Goal: Task Accomplishment & Management: Complete application form

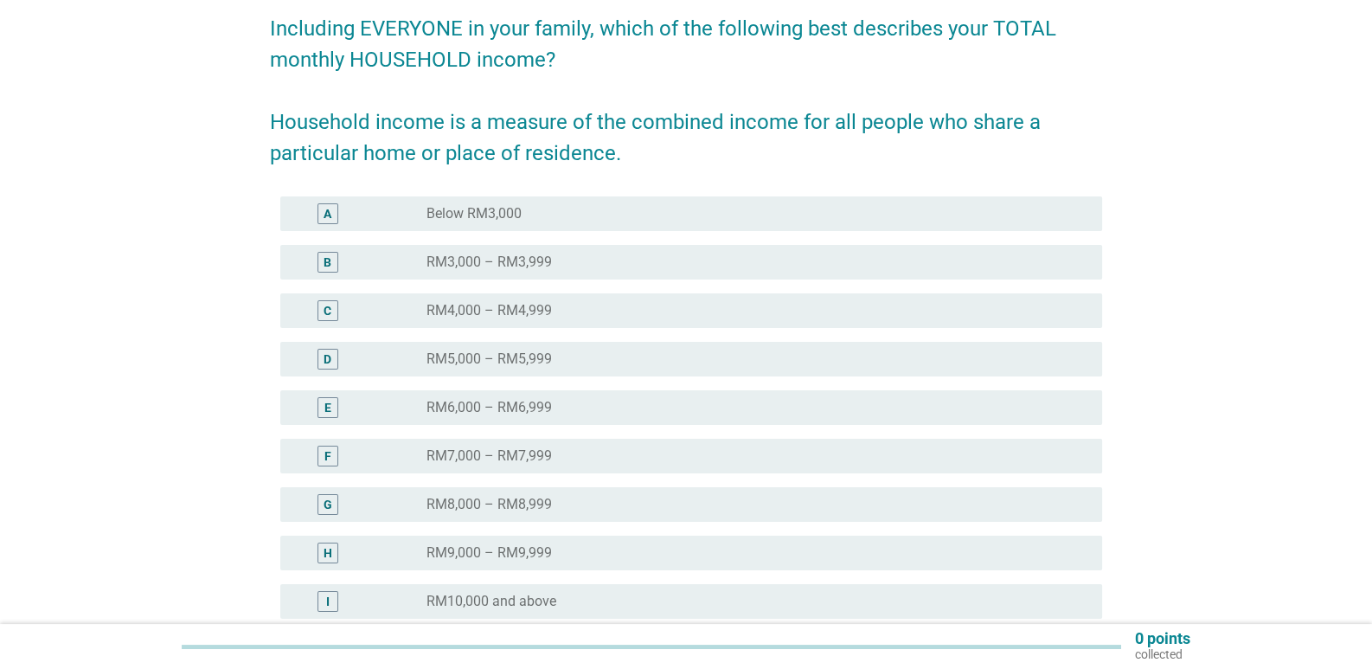
scroll to position [172, 0]
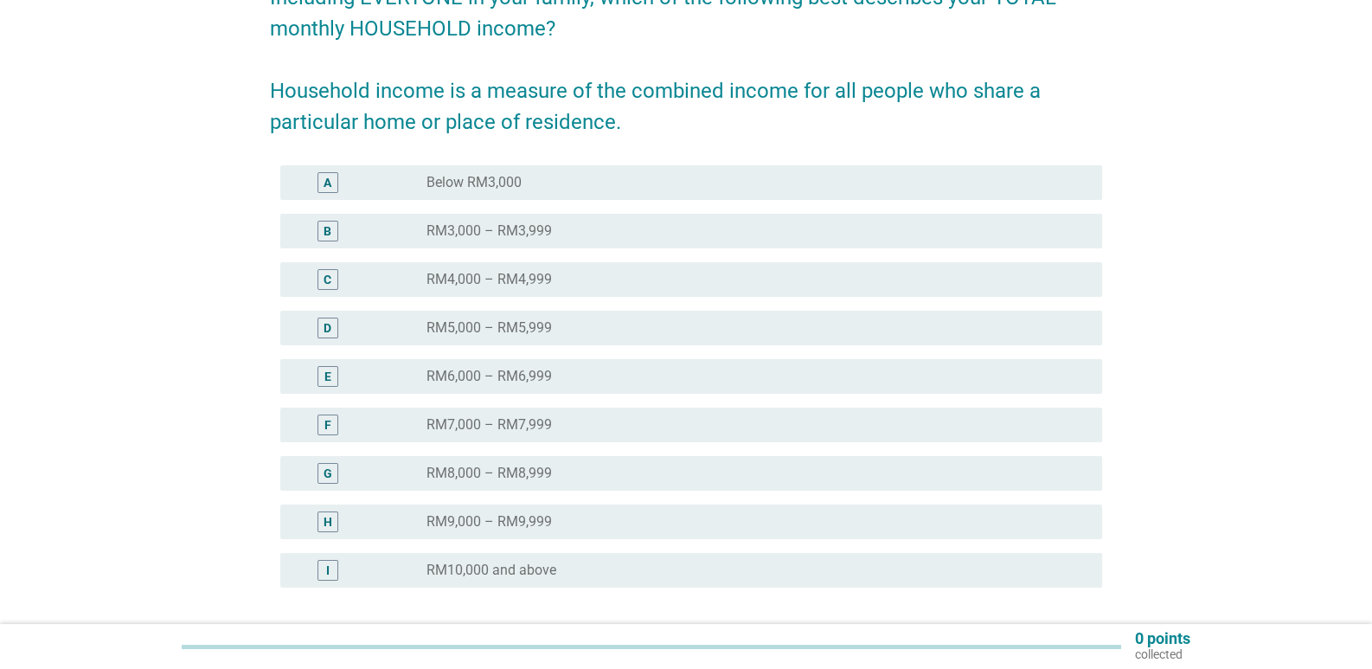
click at [676, 564] on div "radio_button_unchecked RM10,000 and above" at bounding box center [749, 569] width 647 height 17
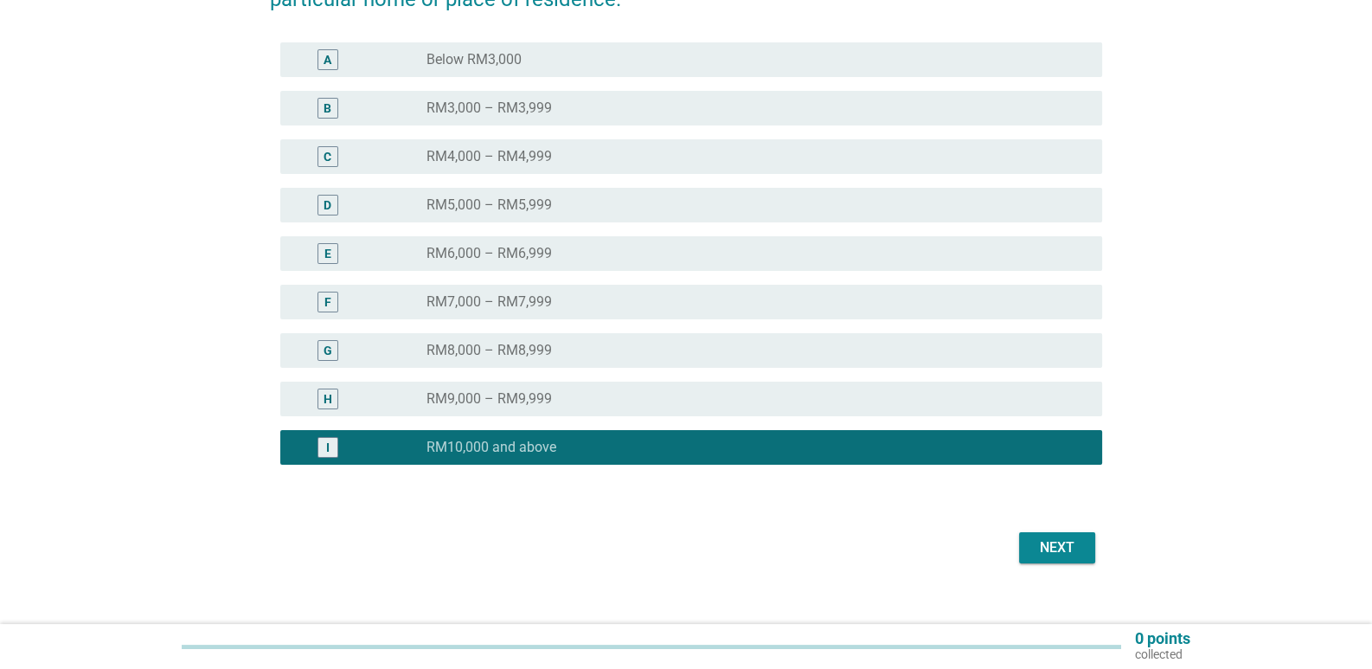
scroll to position [317, 0]
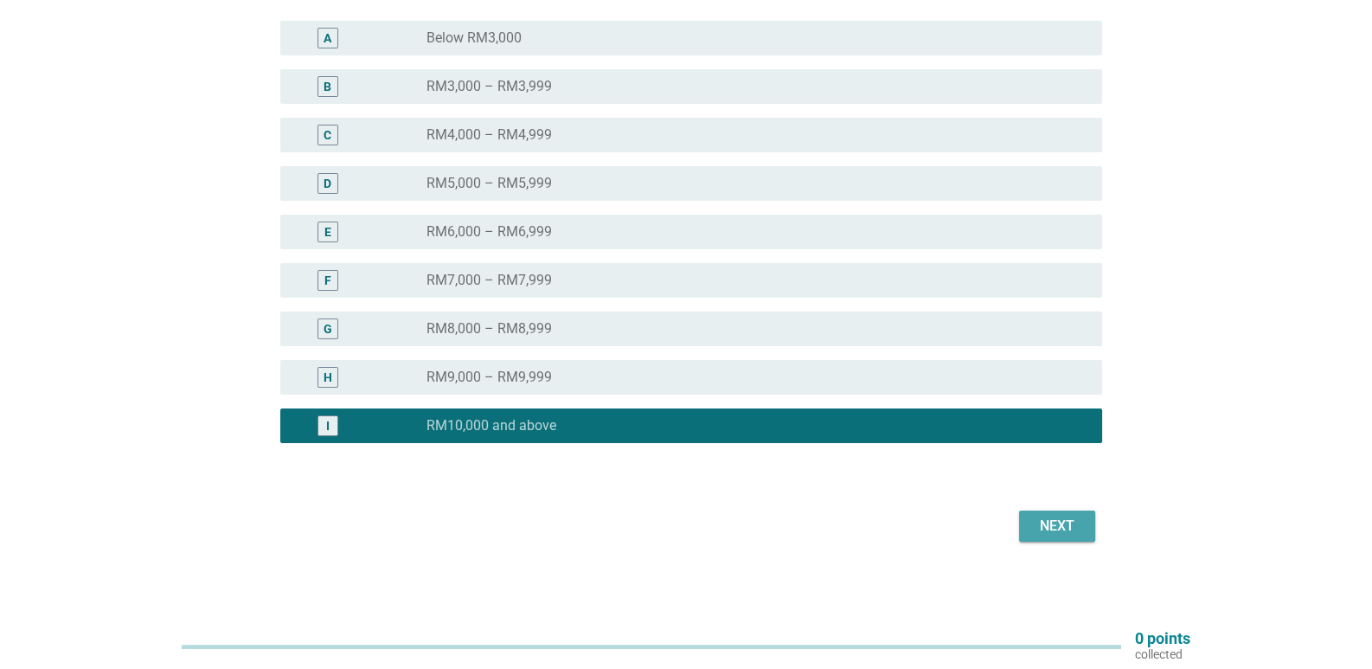
click at [1038, 516] on div "Next" at bounding box center [1057, 525] width 48 height 21
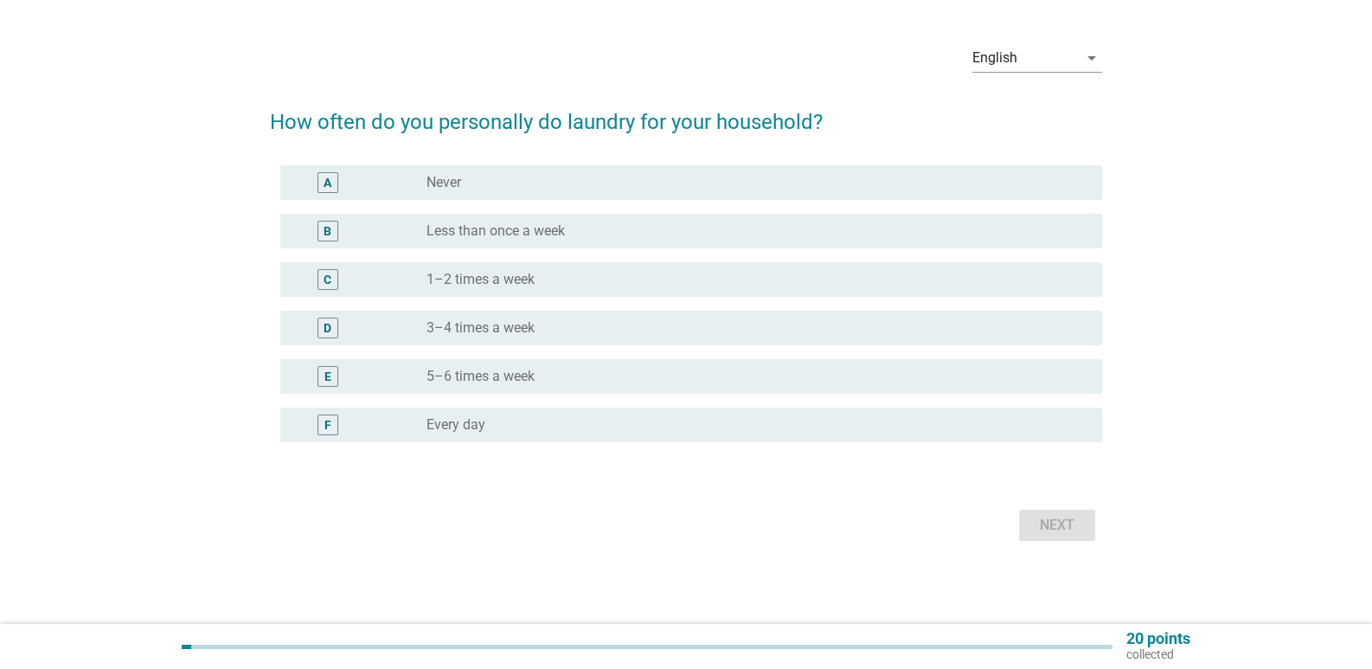
scroll to position [0, 0]
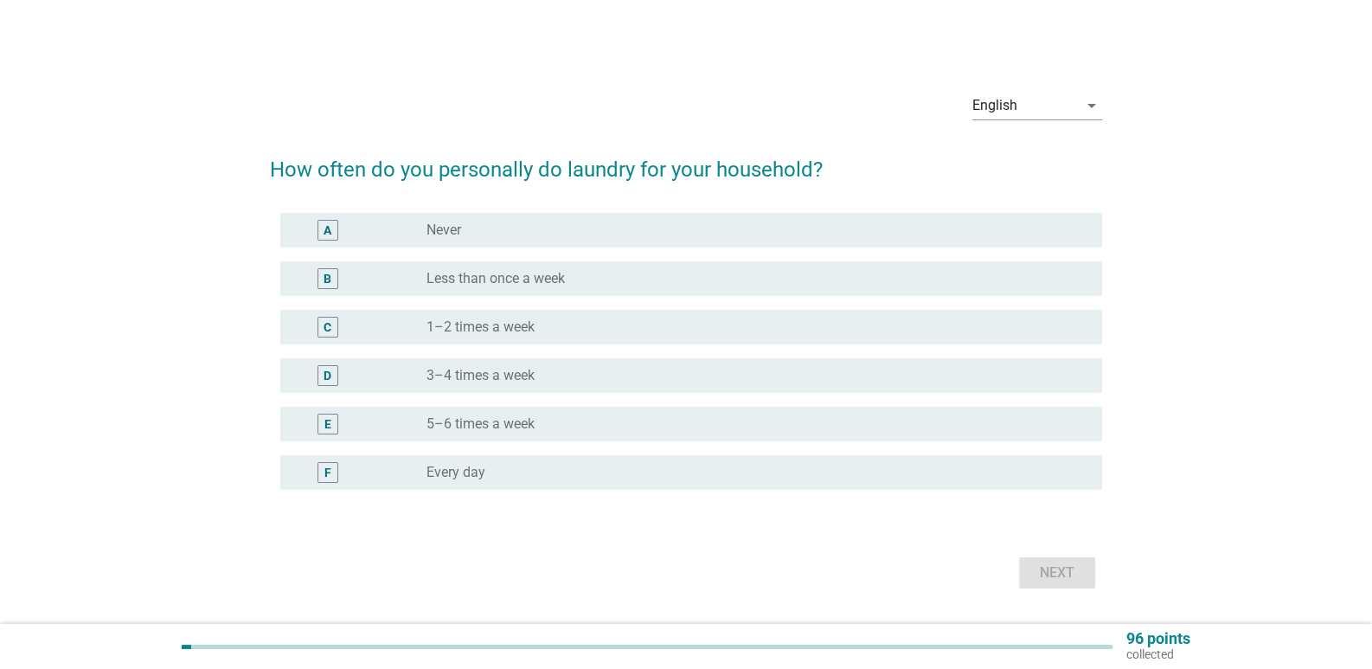
click at [541, 234] on div "radio_button_unchecked Never" at bounding box center [749, 229] width 647 height 17
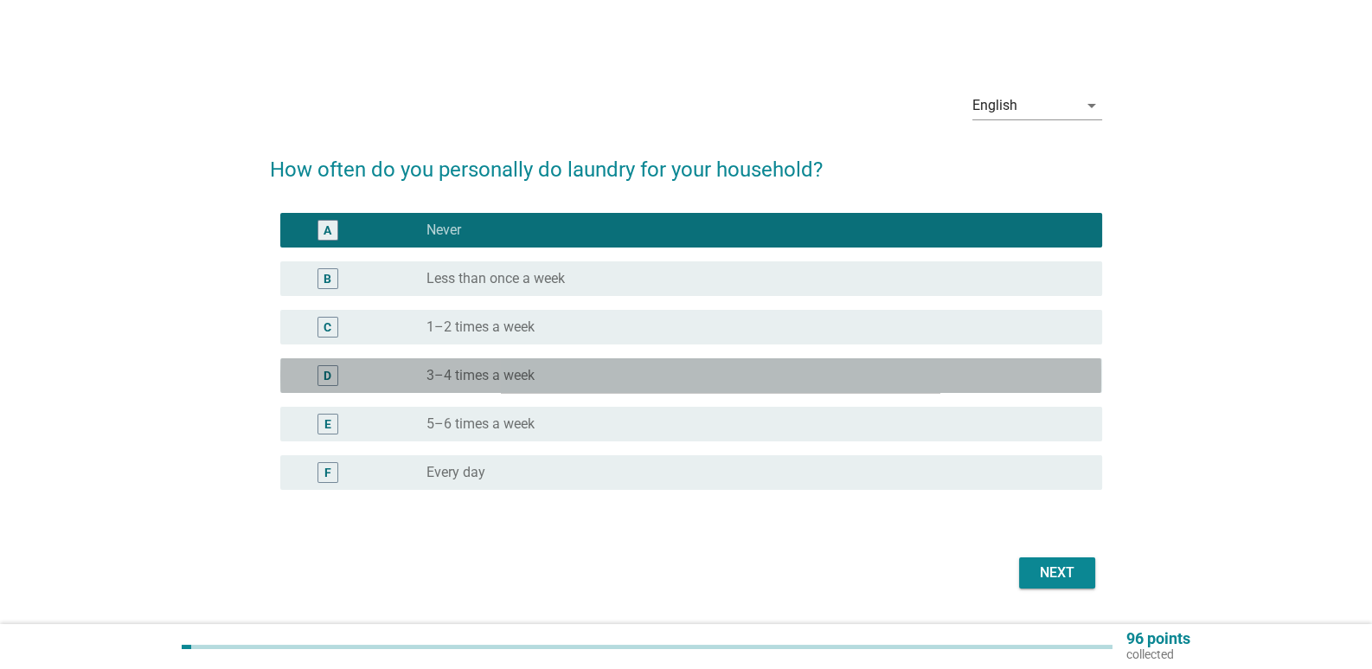
click at [544, 371] on div "radio_button_unchecked 3–4 times a week" at bounding box center [749, 375] width 647 height 17
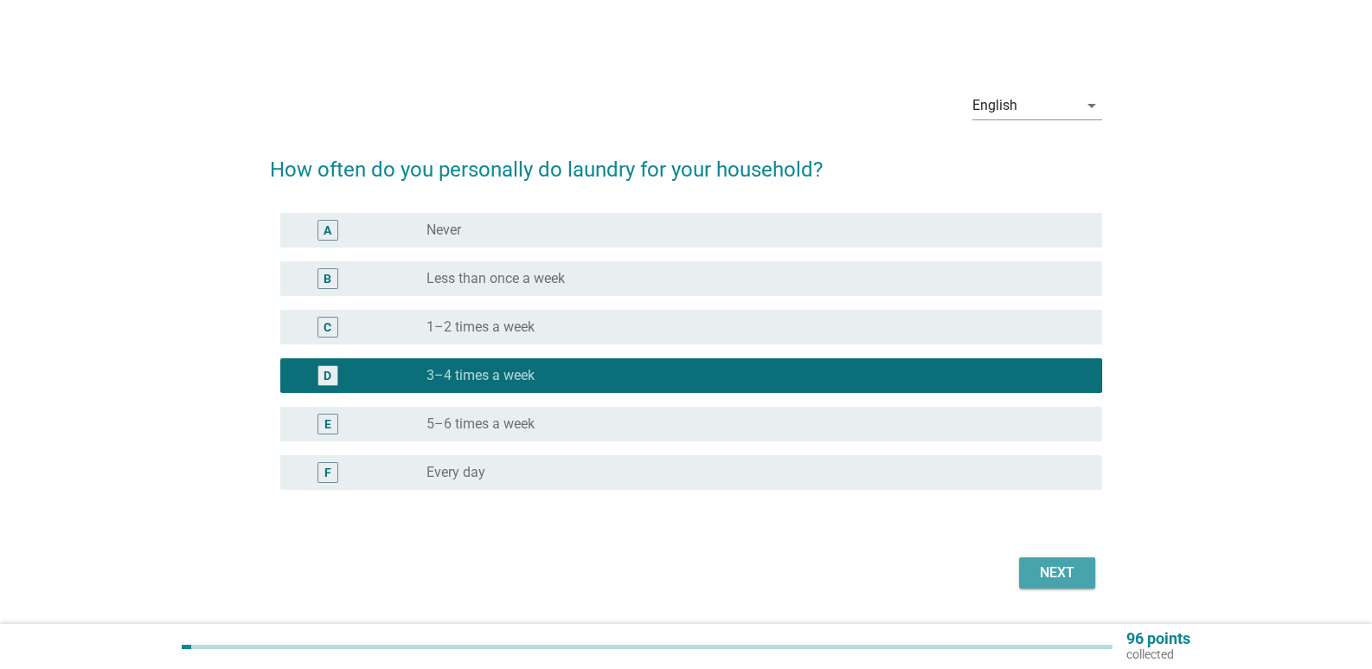
click at [1036, 573] on div "Next" at bounding box center [1057, 572] width 48 height 21
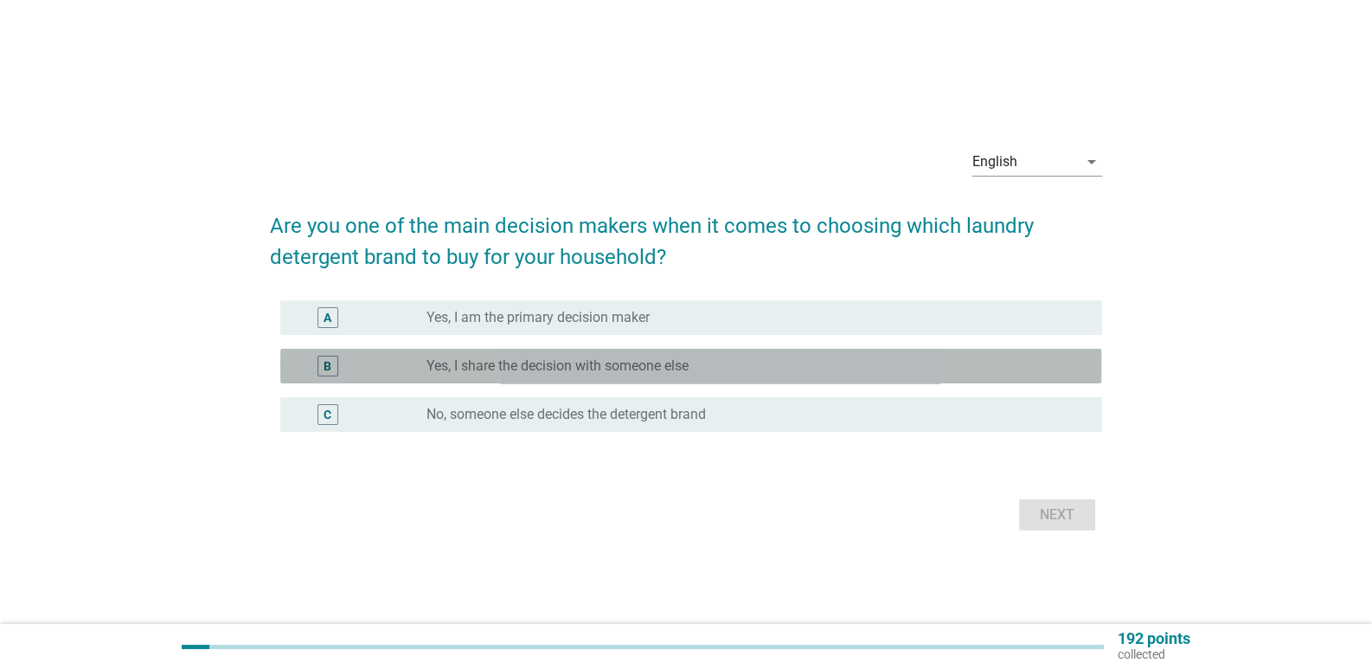
click at [658, 374] on label "Yes, I share the decision with someone else" at bounding box center [557, 365] width 262 height 17
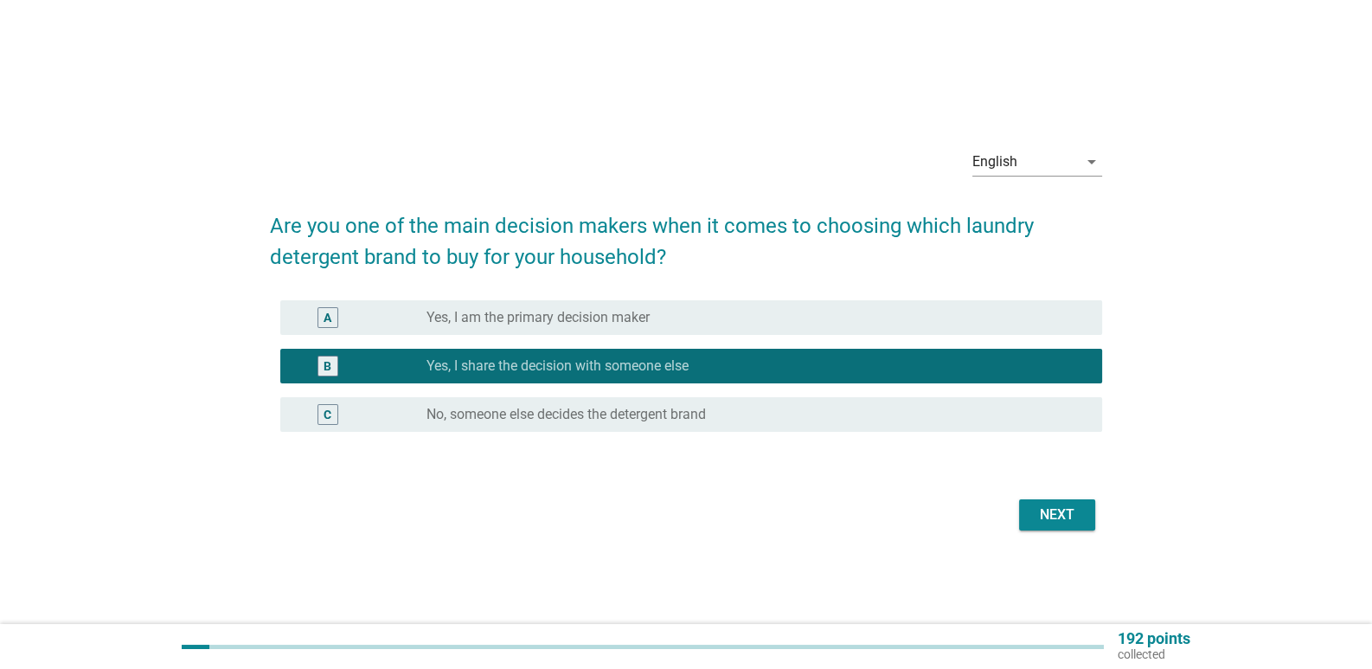
click at [1035, 508] on div "Next" at bounding box center [1057, 514] width 48 height 21
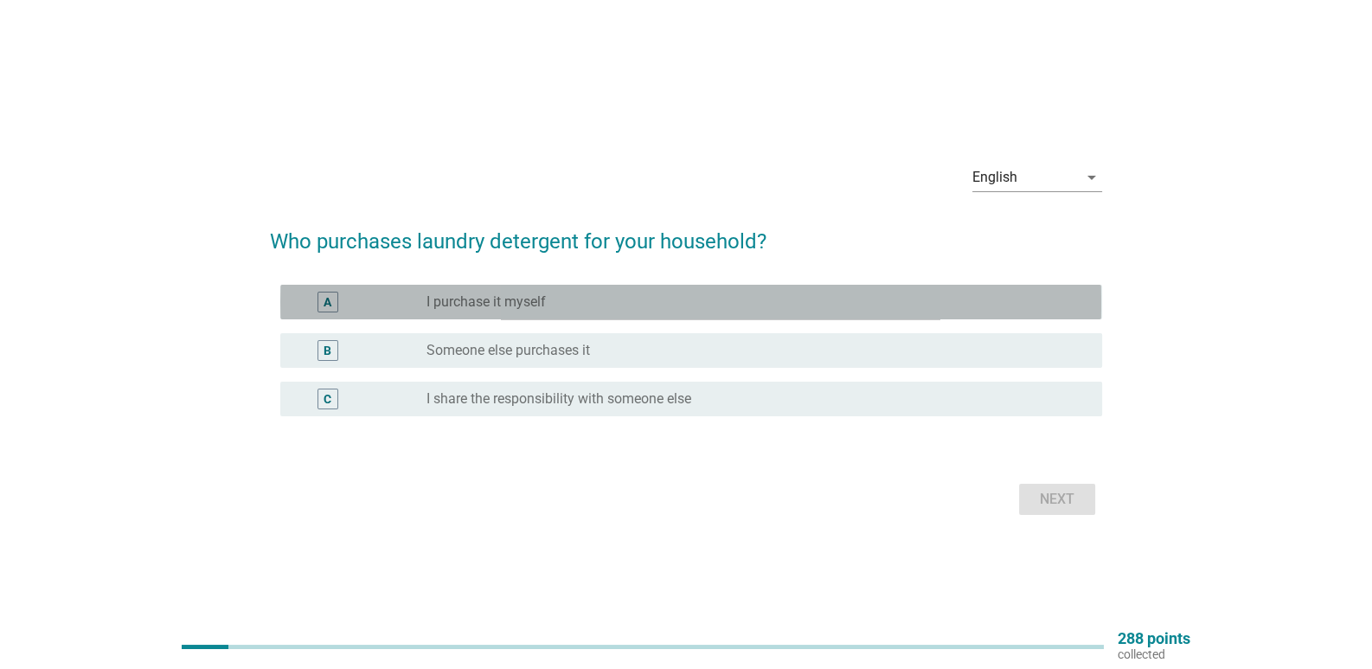
click at [694, 298] on div "radio_button_unchecked I purchase it myself" at bounding box center [749, 301] width 647 height 17
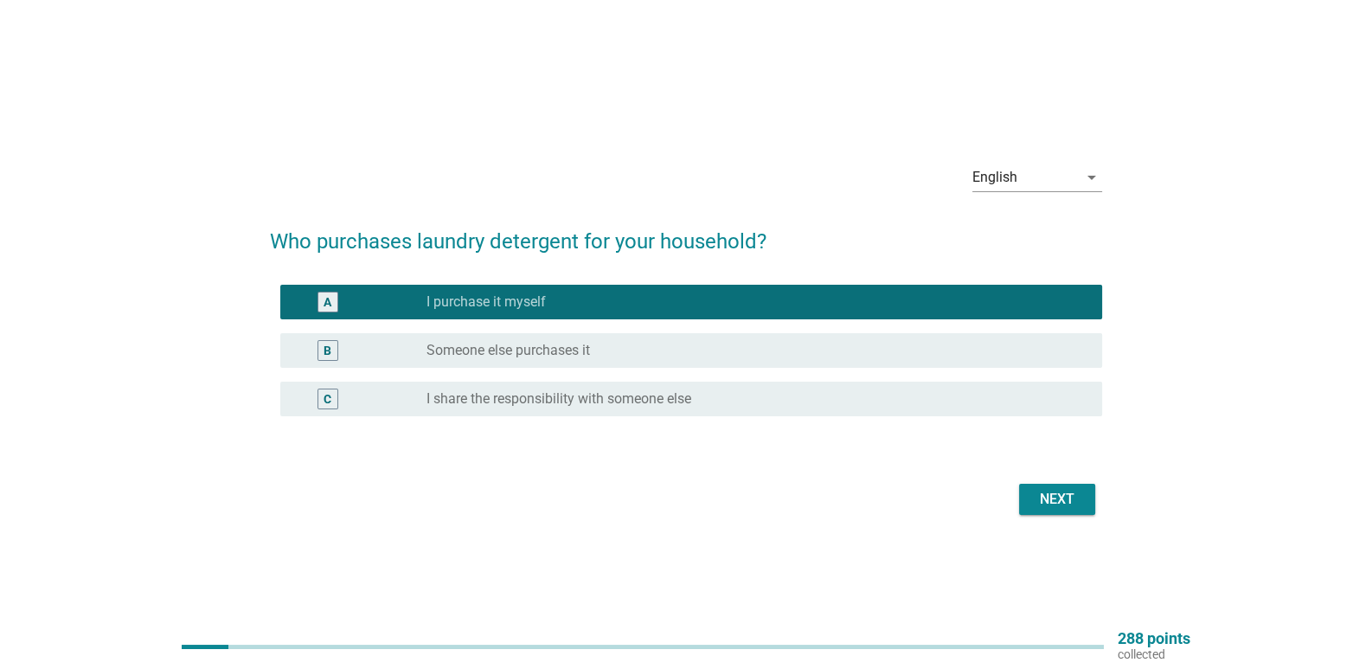
click at [672, 400] on label "I share the responsibility with someone else" at bounding box center [558, 398] width 265 height 17
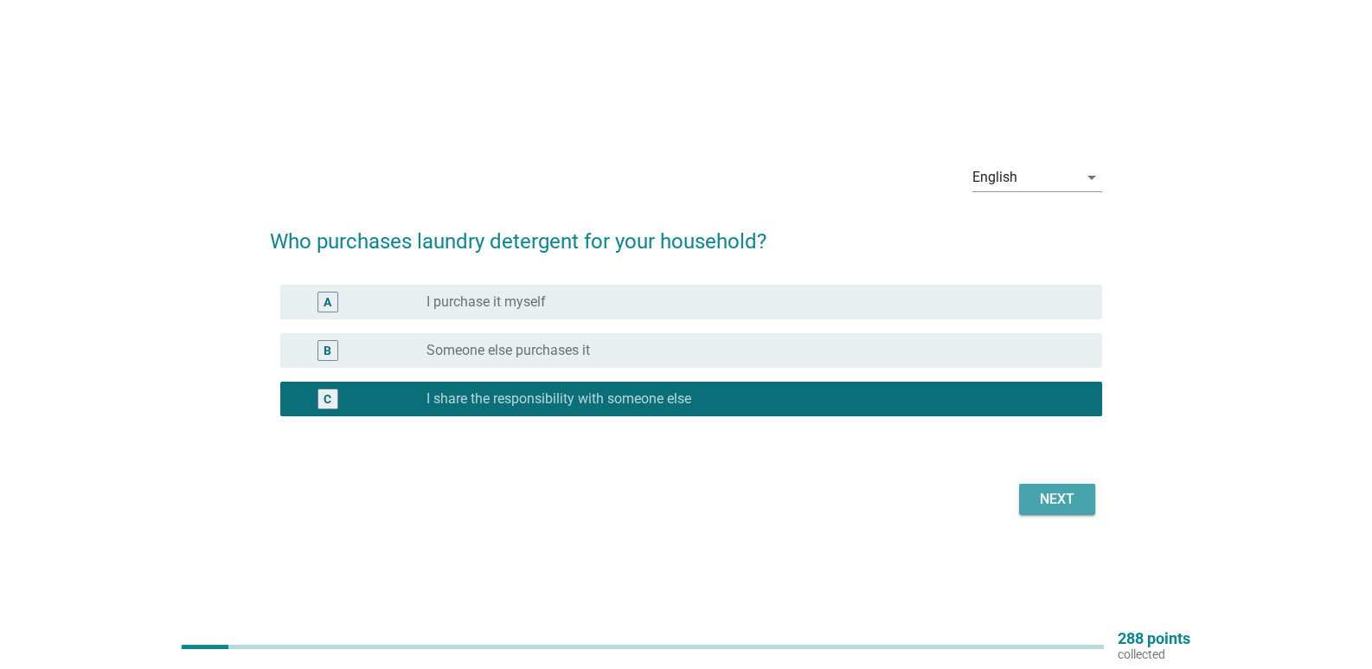
click at [1043, 501] on div "Next" at bounding box center [1057, 499] width 48 height 21
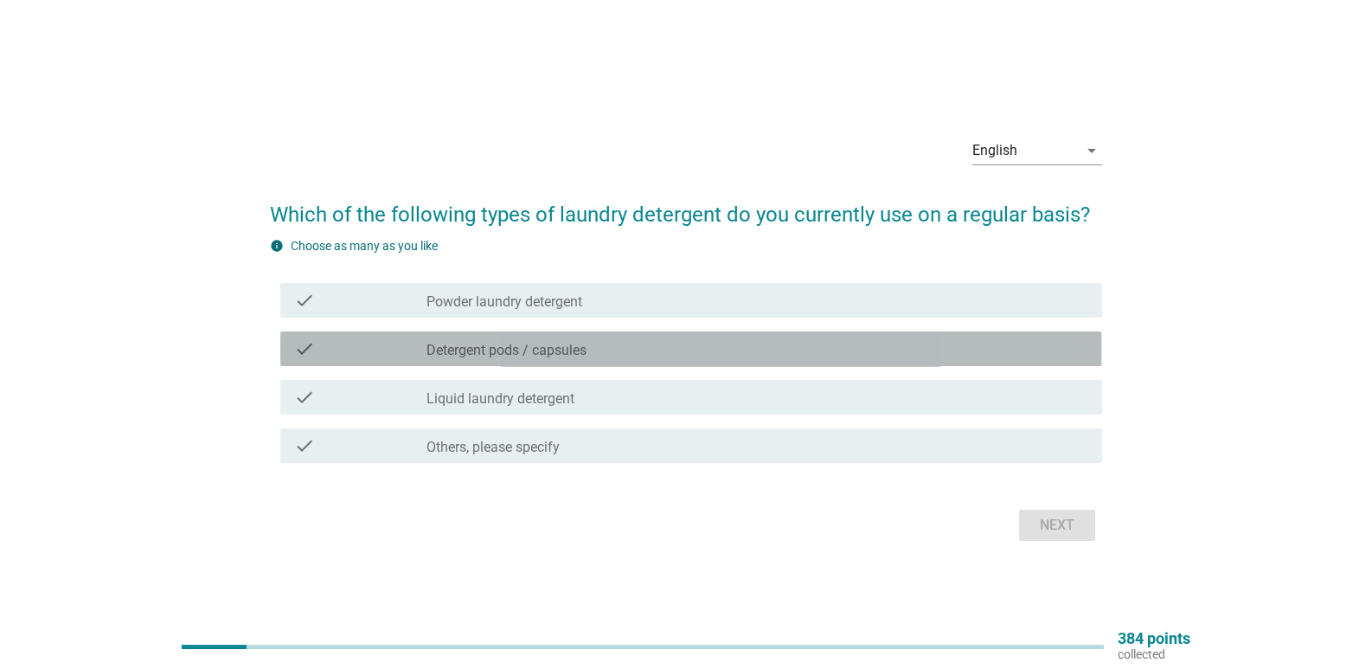
click at [688, 348] on div "check_box_outline_blank Detergent pods / capsules" at bounding box center [756, 348] width 661 height 21
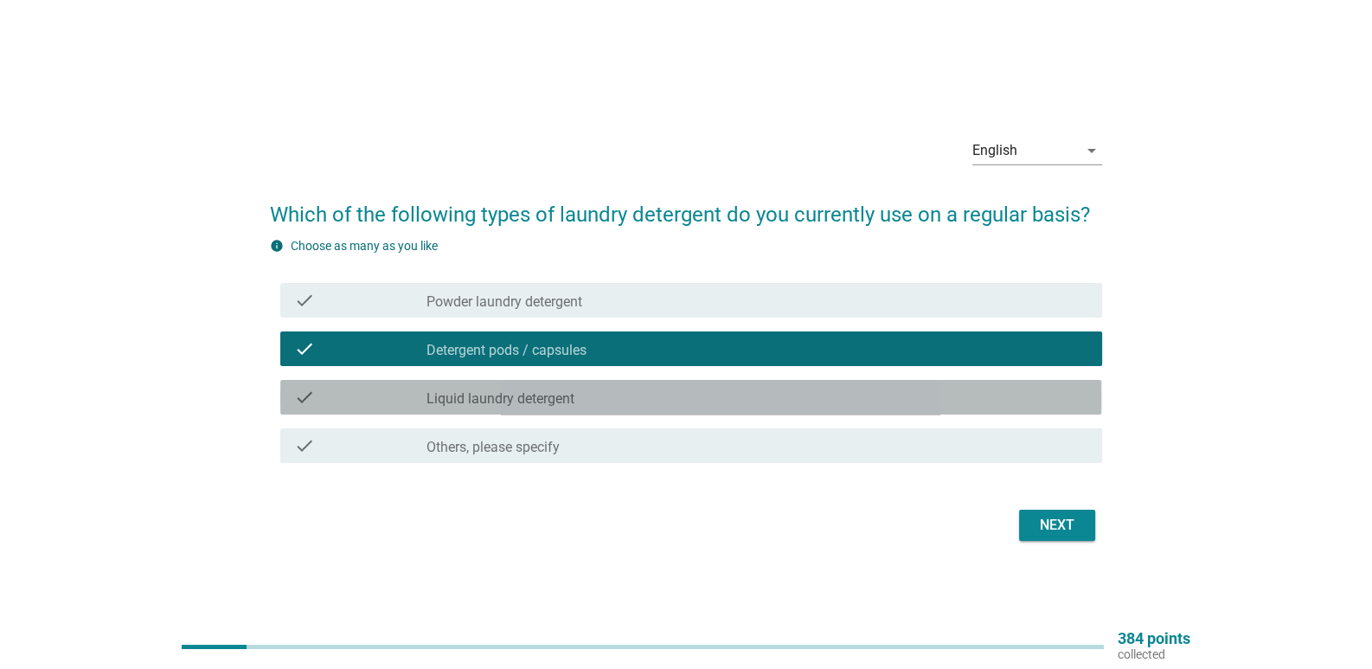
click at [705, 390] on div "check_box_outline_blank Liquid laundry detergent" at bounding box center [756, 397] width 661 height 21
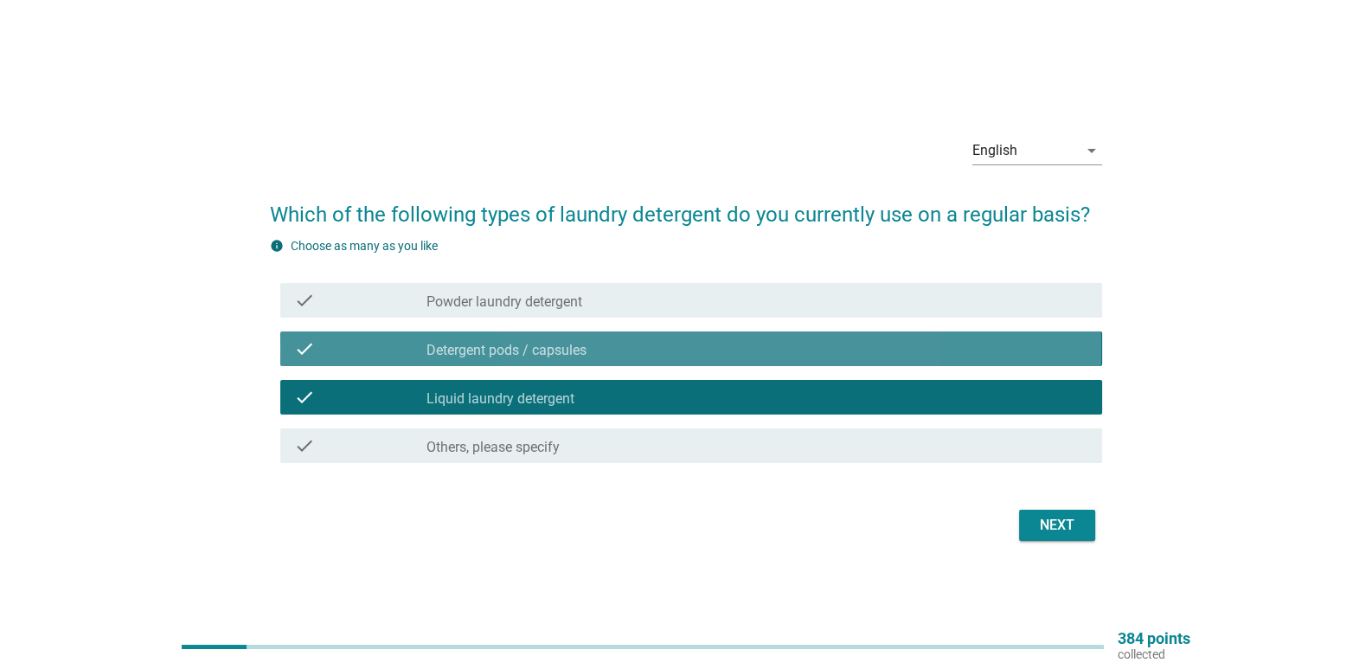
click at [705, 344] on div "check_box_outline_blank Detergent pods / capsules" at bounding box center [756, 348] width 661 height 21
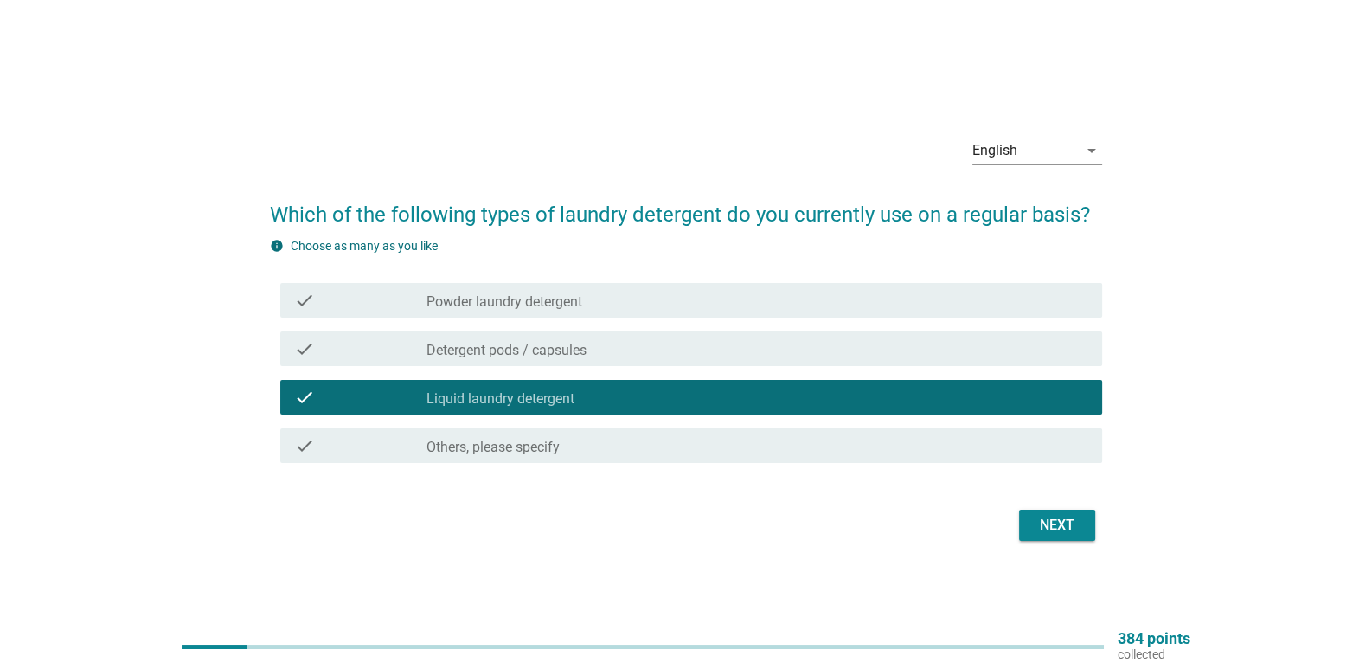
click at [1029, 526] on button "Next" at bounding box center [1057, 524] width 76 height 31
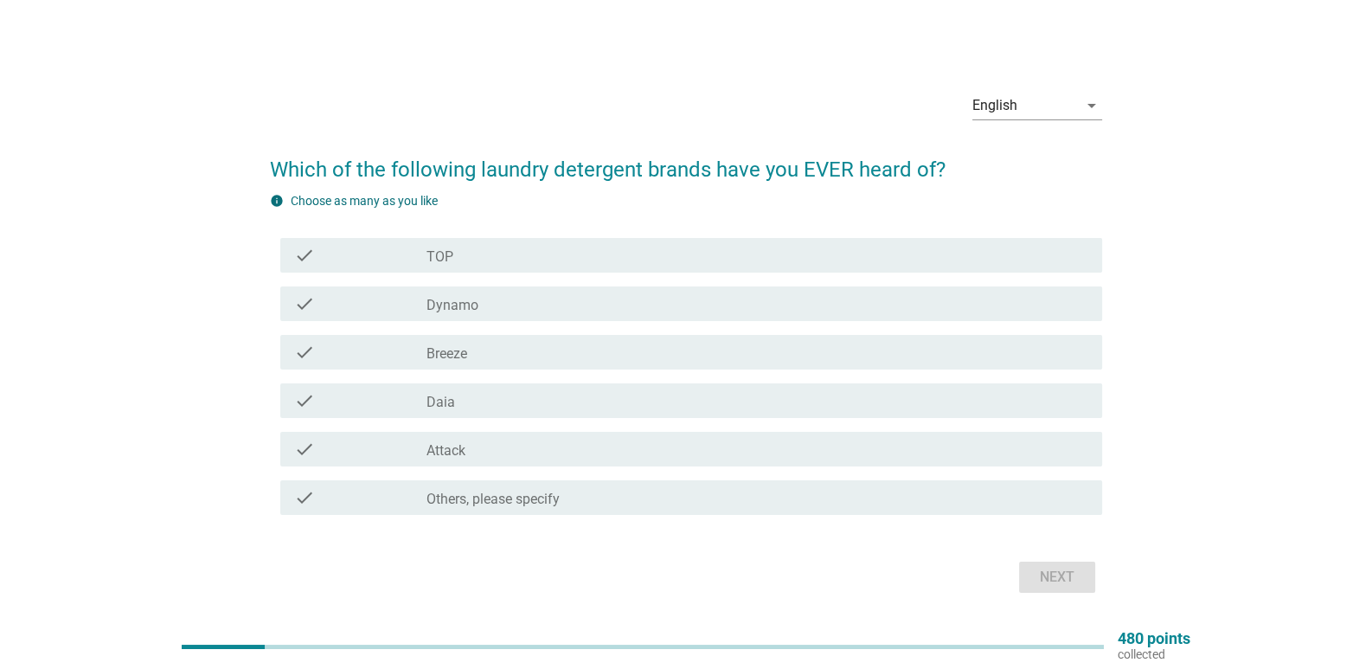
click at [630, 258] on div "check_box_outline_blank TOP" at bounding box center [756, 255] width 661 height 21
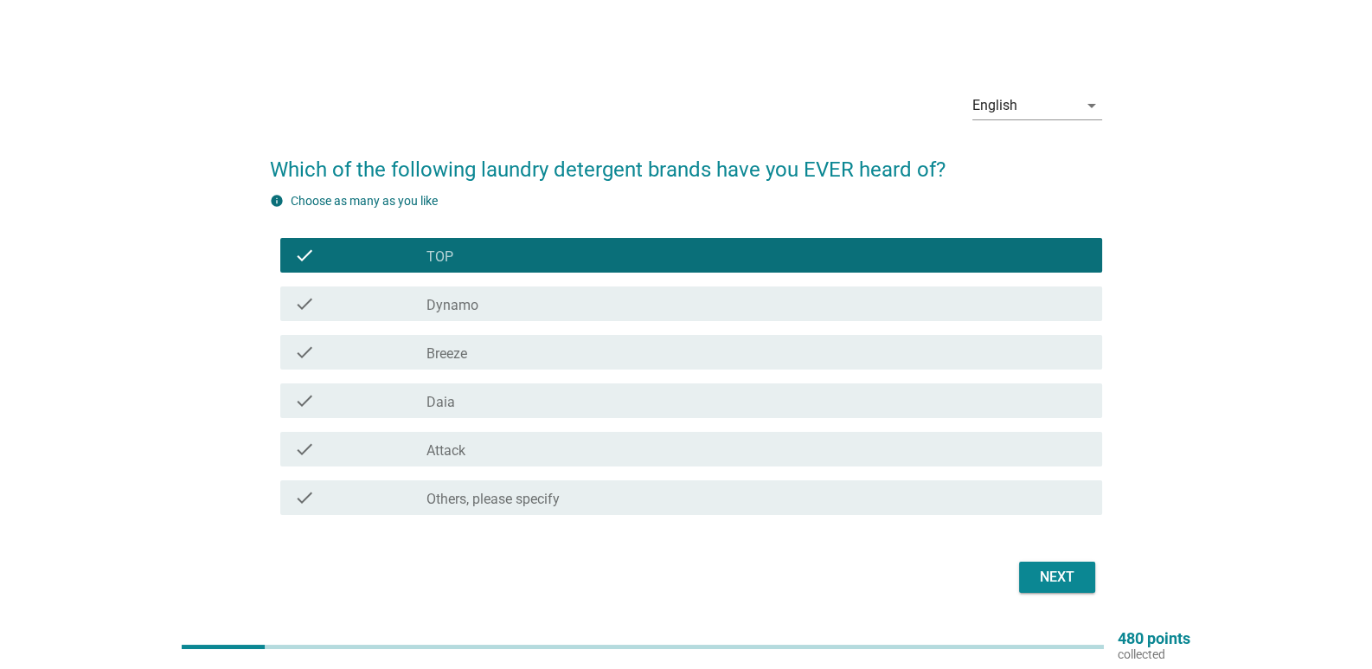
click at [693, 444] on div "check_box_outline_blank Attack" at bounding box center [756, 448] width 661 height 21
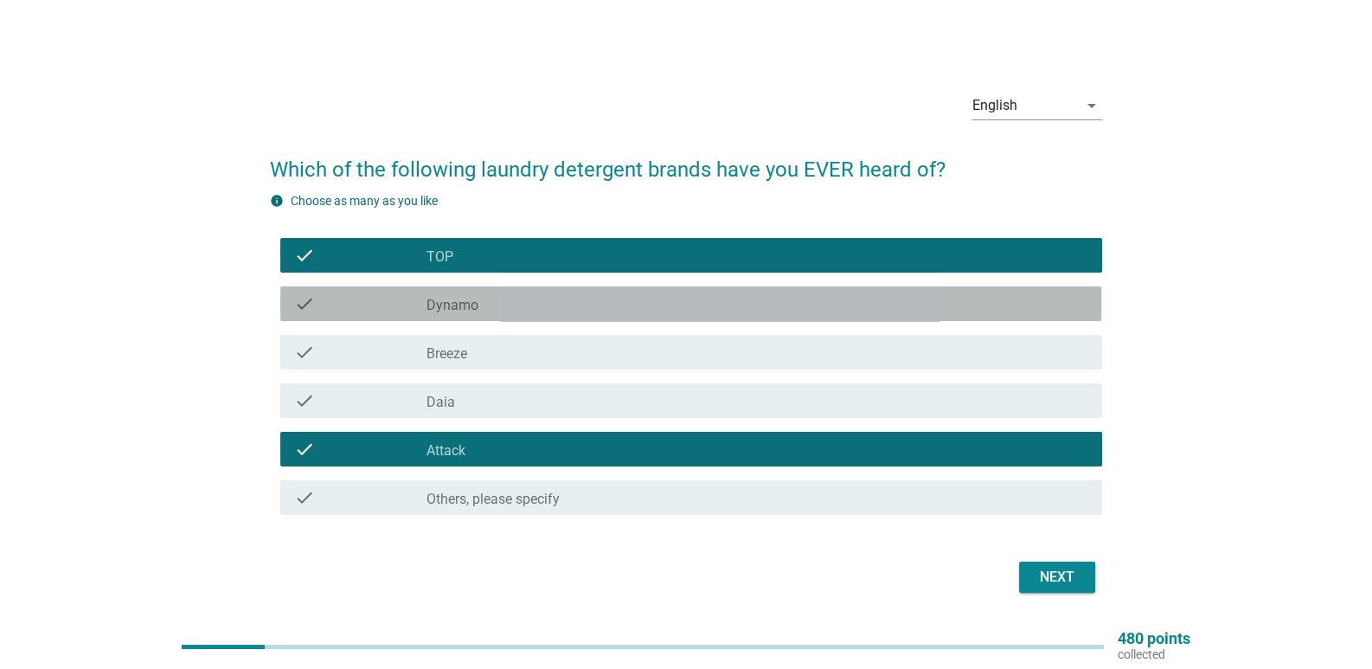
click at [509, 312] on div "check_box_outline_blank Dynamo" at bounding box center [756, 303] width 661 height 21
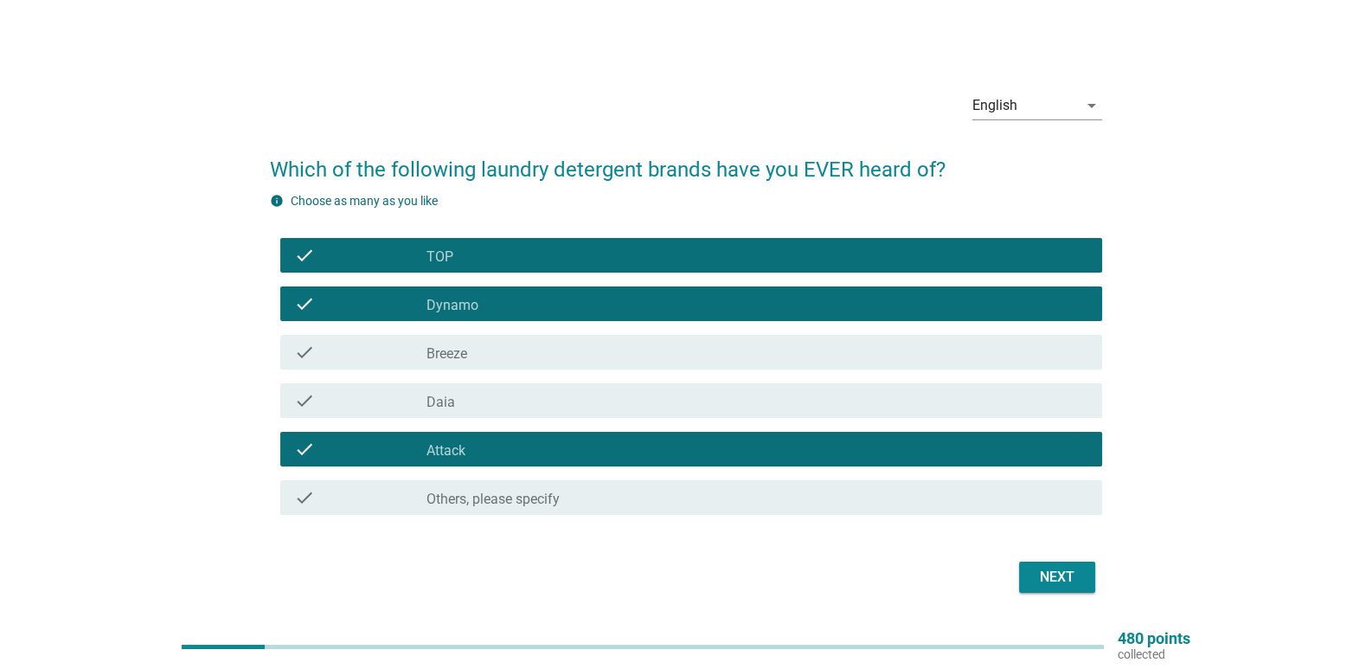
click at [505, 347] on div "check_box_outline_blank Breeze" at bounding box center [756, 352] width 661 height 21
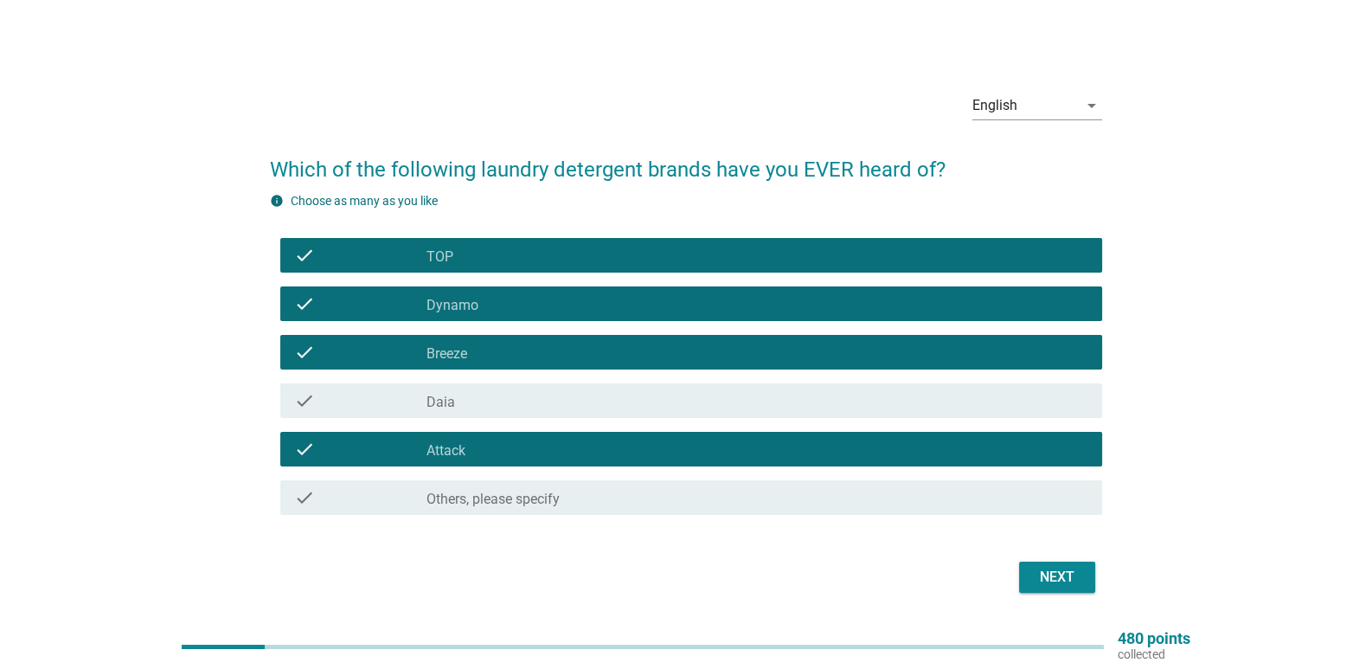
click at [512, 388] on div "check check_box_outline_blank Daia" at bounding box center [690, 400] width 821 height 35
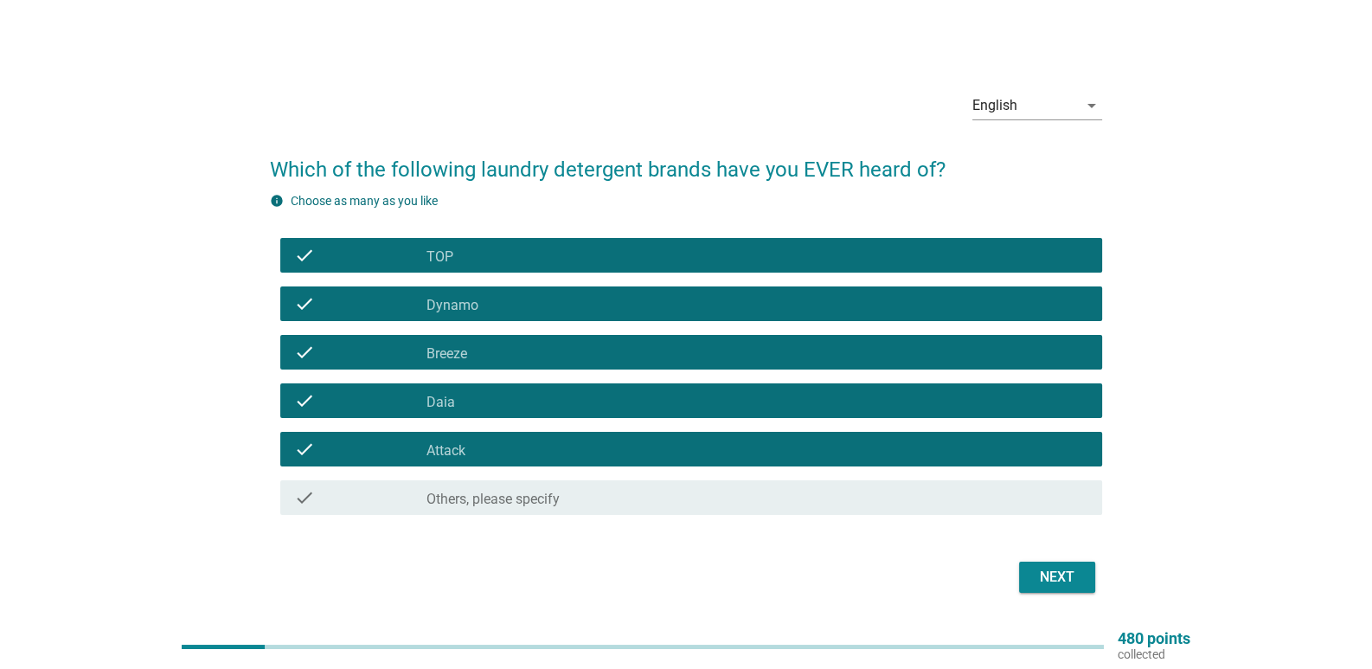
click at [1033, 574] on div "Next" at bounding box center [1057, 576] width 48 height 21
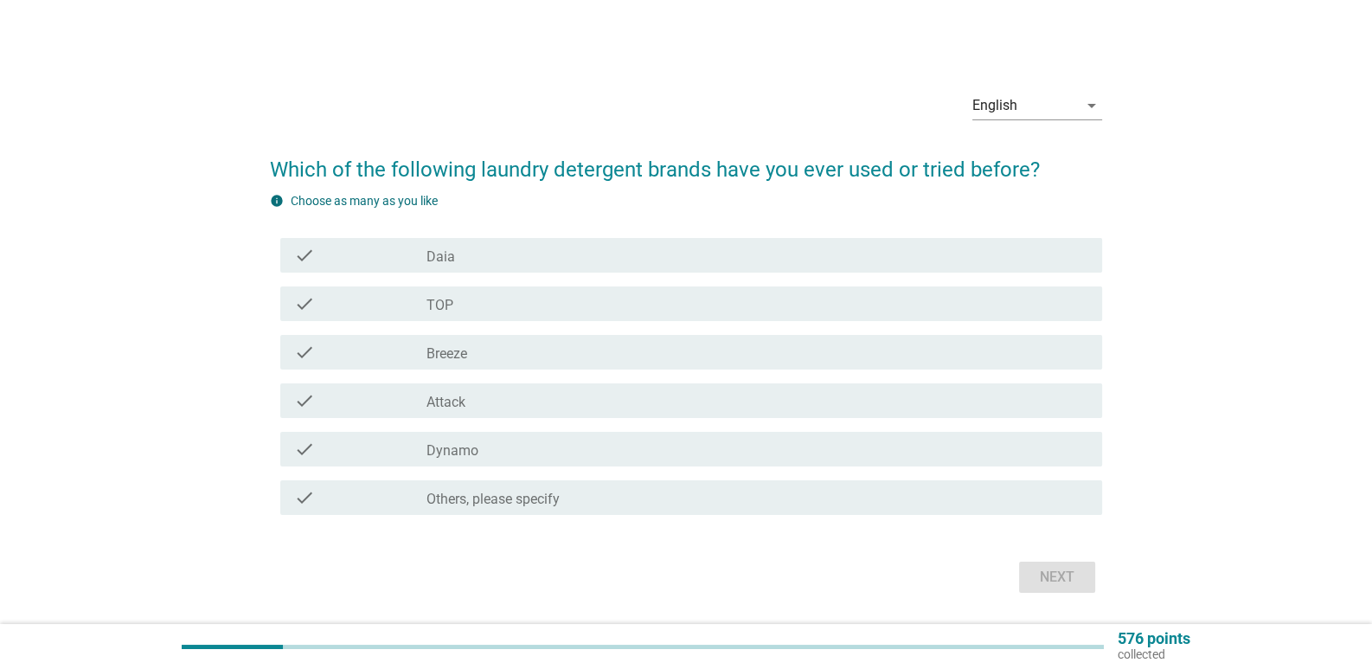
click at [501, 258] on div "check_box_outline_blank Daia" at bounding box center [756, 255] width 661 height 21
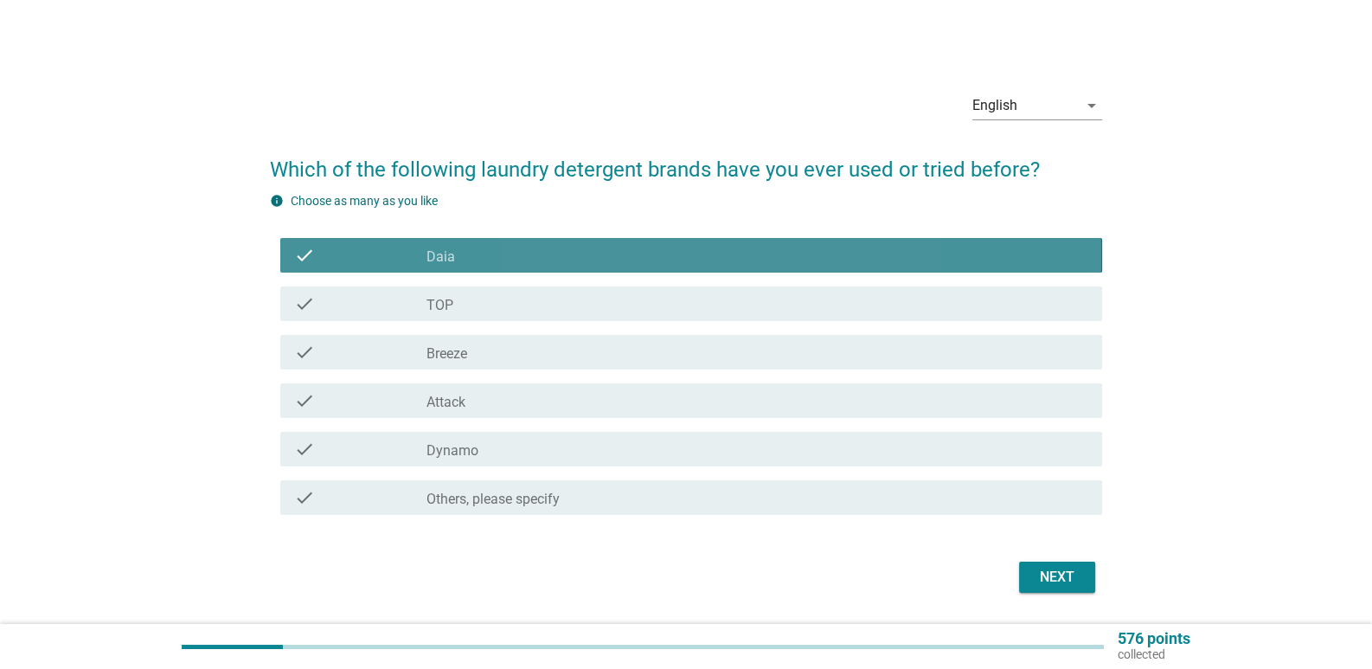
click at [498, 260] on div "check_box_outline_blank Daia" at bounding box center [756, 255] width 661 height 21
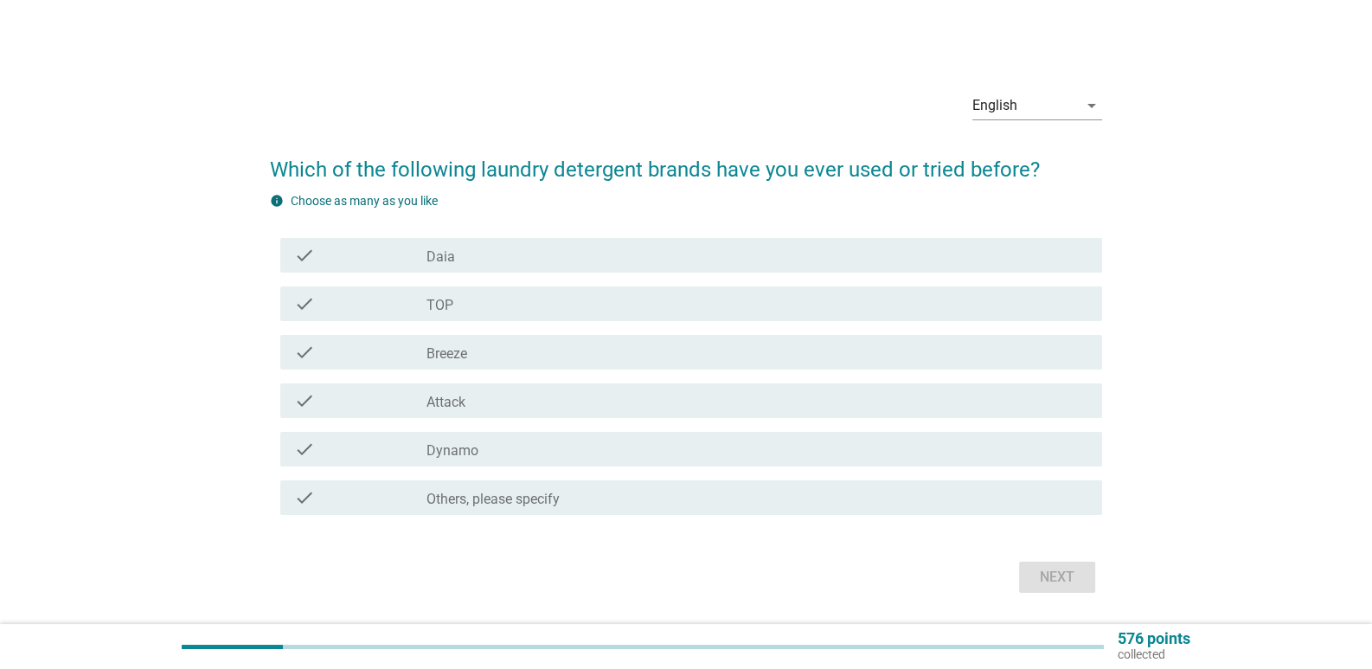
click at [487, 303] on div "check_box_outline_blank TOP" at bounding box center [756, 303] width 661 height 21
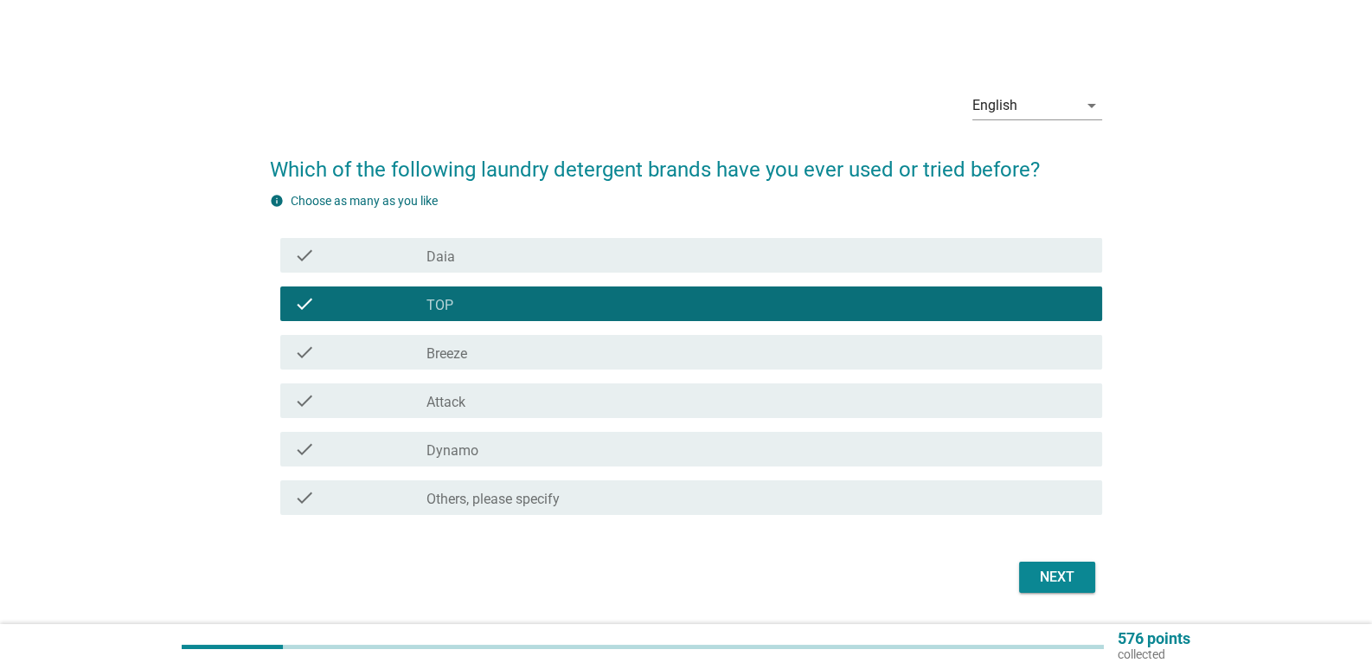
click at [477, 404] on div "check_box_outline_blank Attack" at bounding box center [756, 400] width 661 height 21
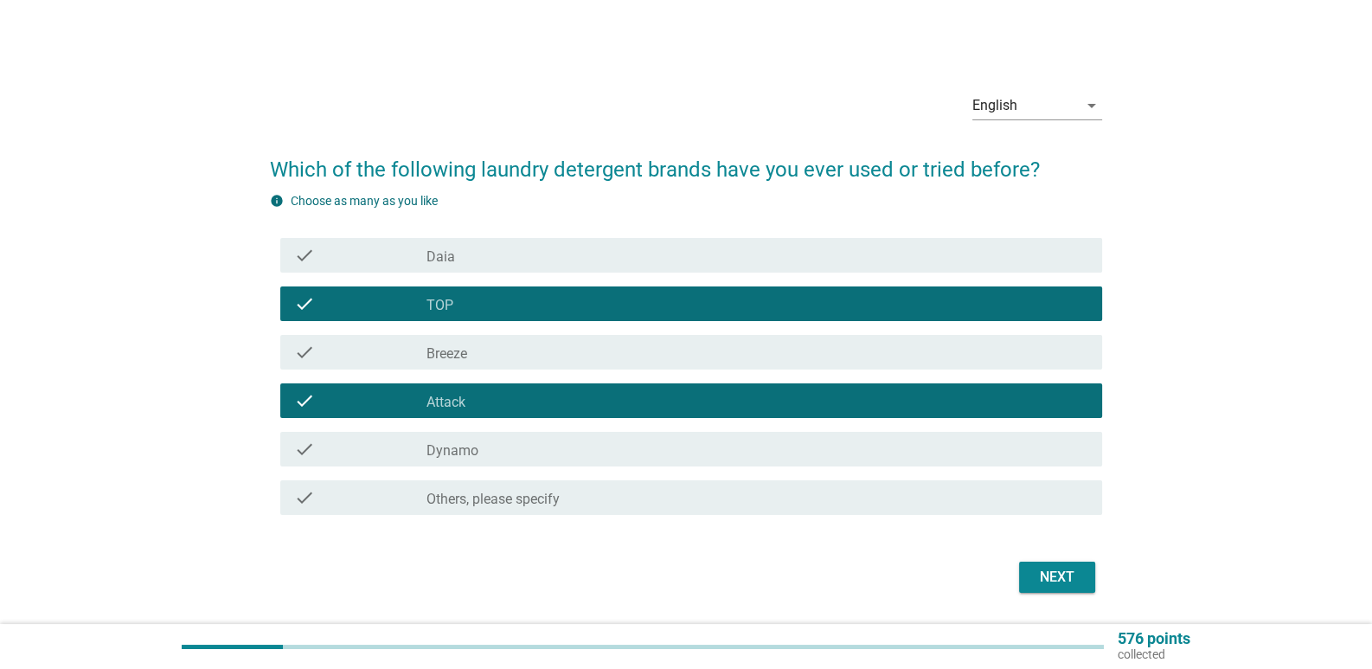
click at [1034, 568] on div "Next" at bounding box center [1057, 576] width 48 height 21
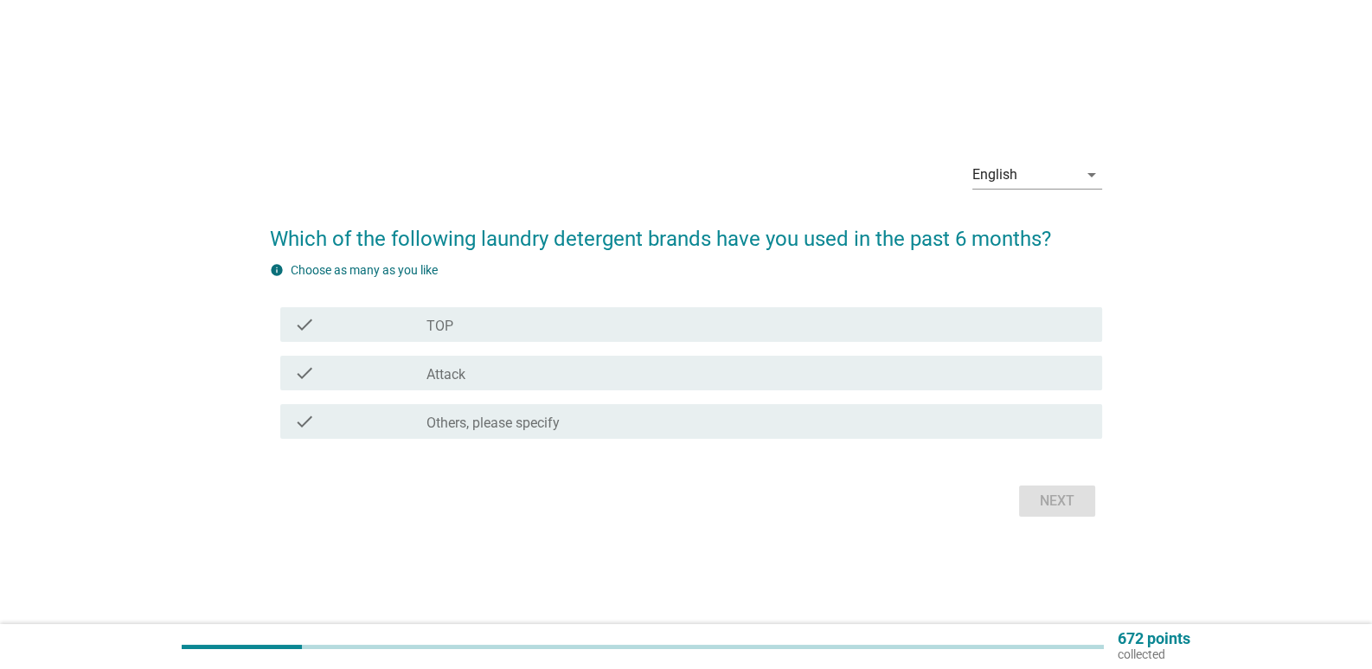
click at [642, 323] on div "check_box TOP" at bounding box center [756, 324] width 661 height 21
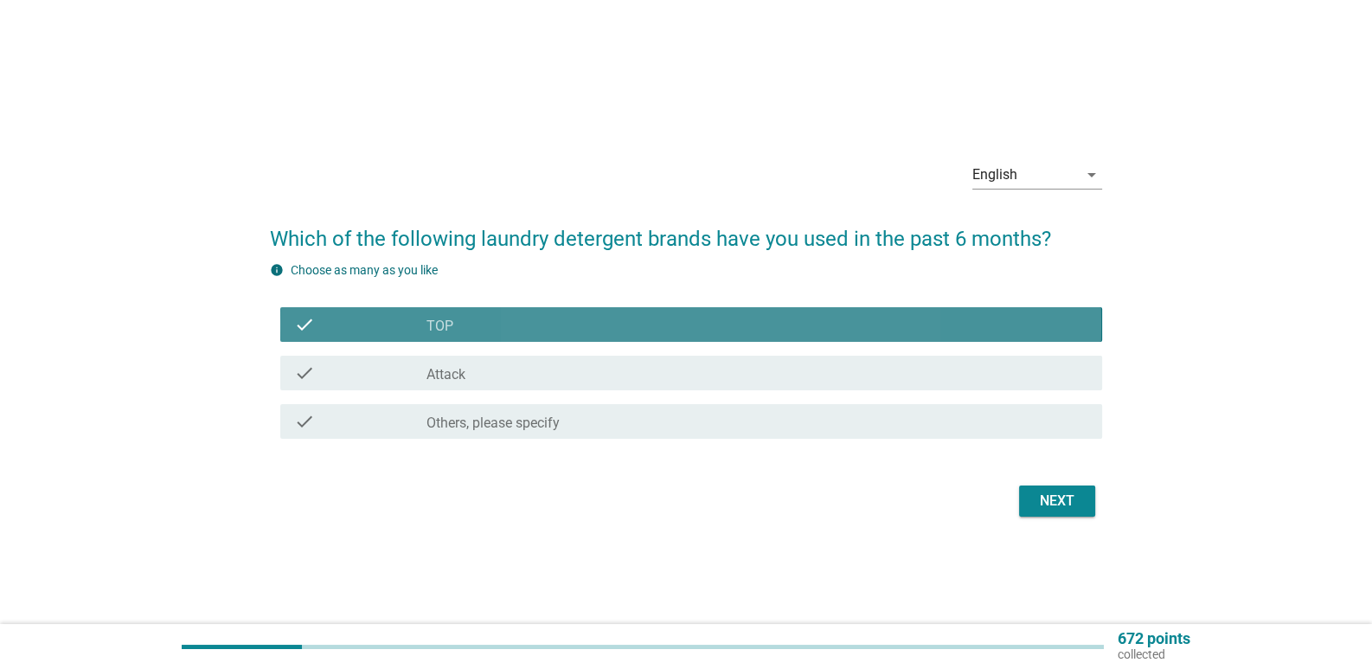
click at [639, 352] on div "check check_box Attack" at bounding box center [685, 373] width 831 height 48
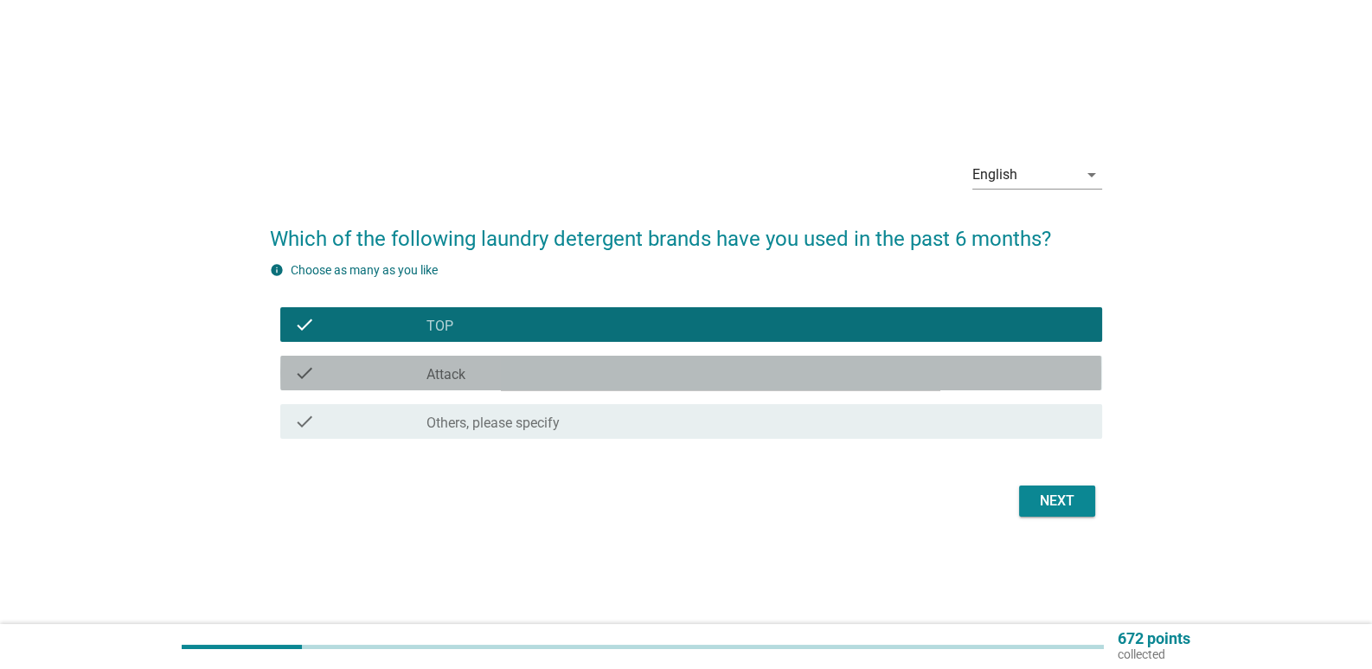
drag, startPoint x: 639, startPoint y: 366, endPoint x: 683, endPoint y: 391, distance: 50.7
click at [639, 368] on div "check_box Attack" at bounding box center [756, 372] width 661 height 21
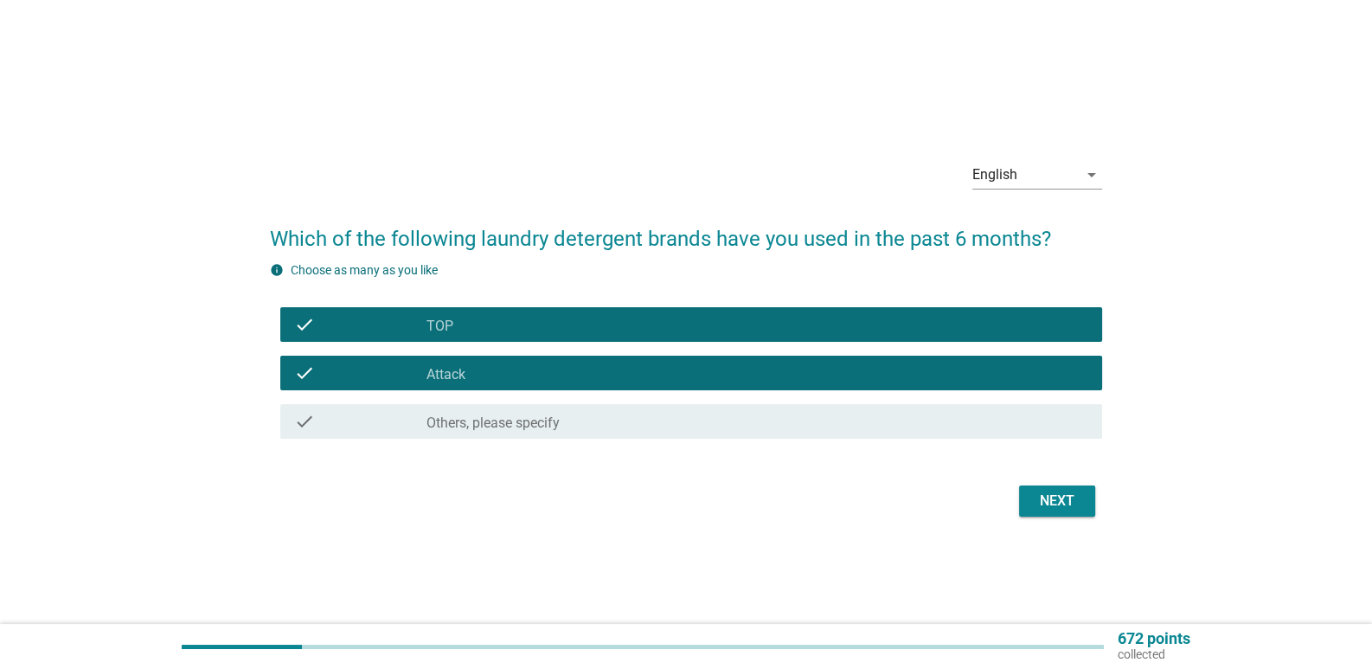
click at [1022, 503] on button "Next" at bounding box center [1057, 500] width 76 height 31
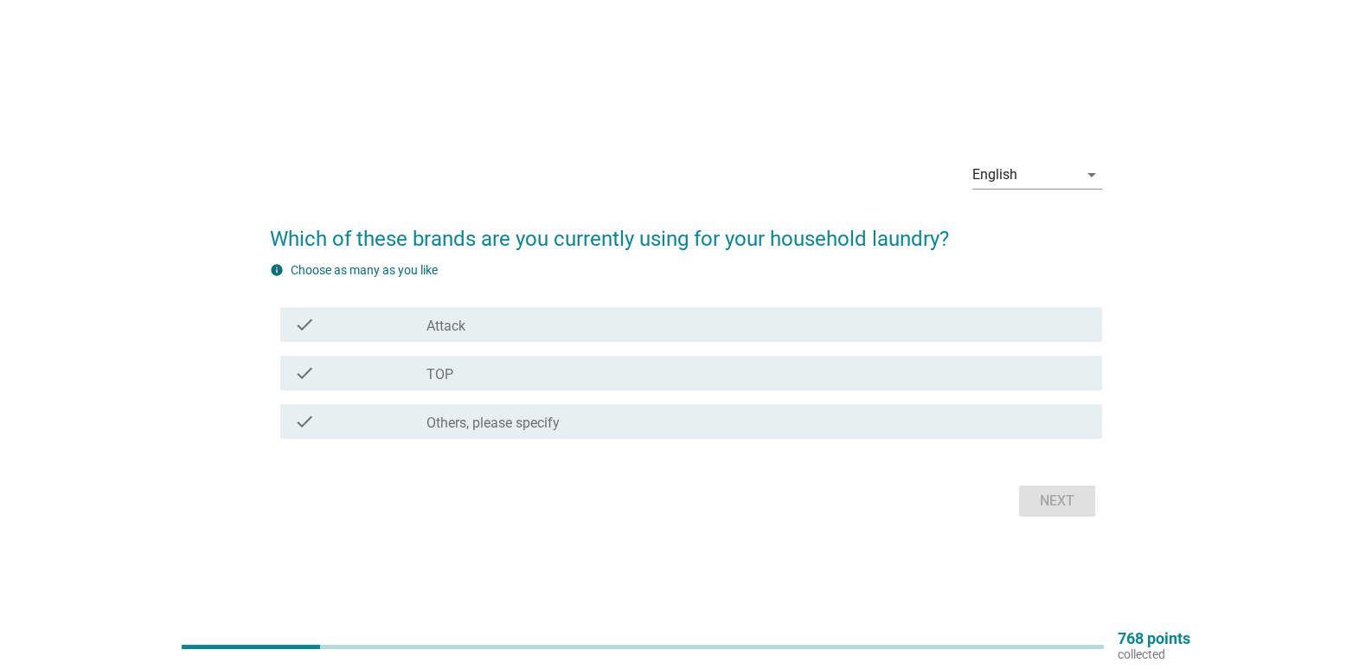
click at [845, 318] on div "check_box Attack" at bounding box center [756, 324] width 661 height 21
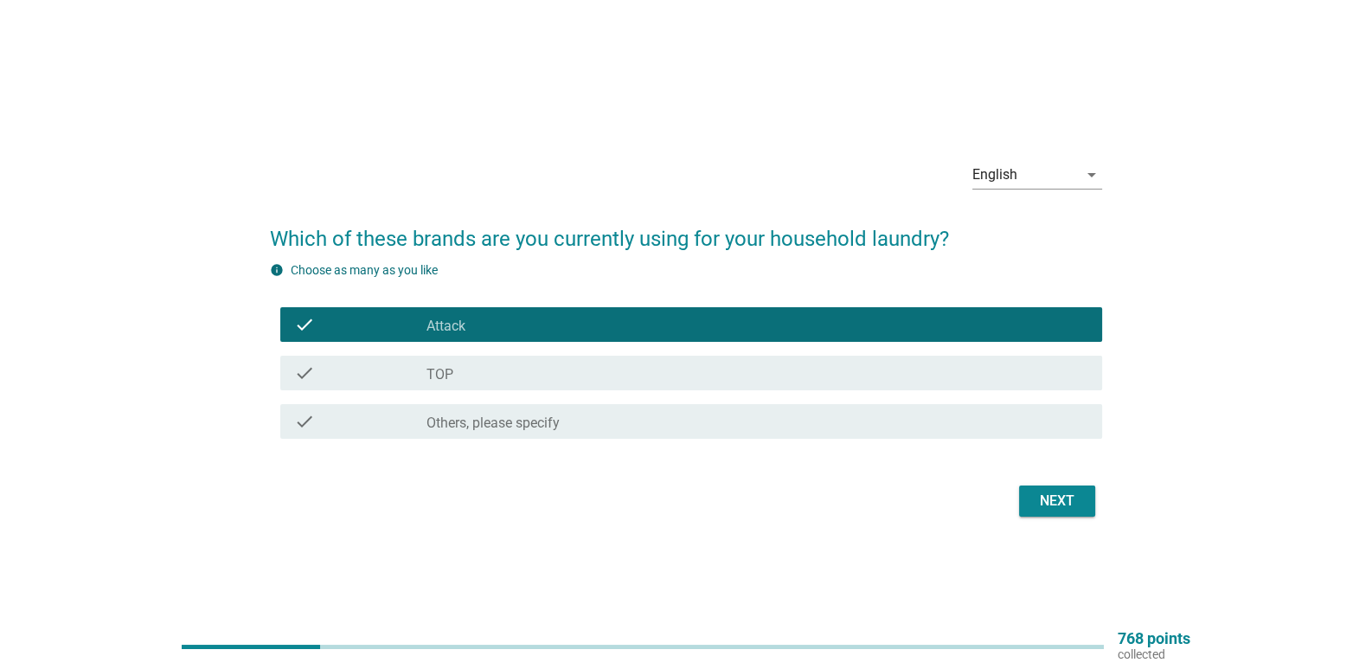
click at [901, 371] on div "check_box TOP" at bounding box center [756, 372] width 661 height 21
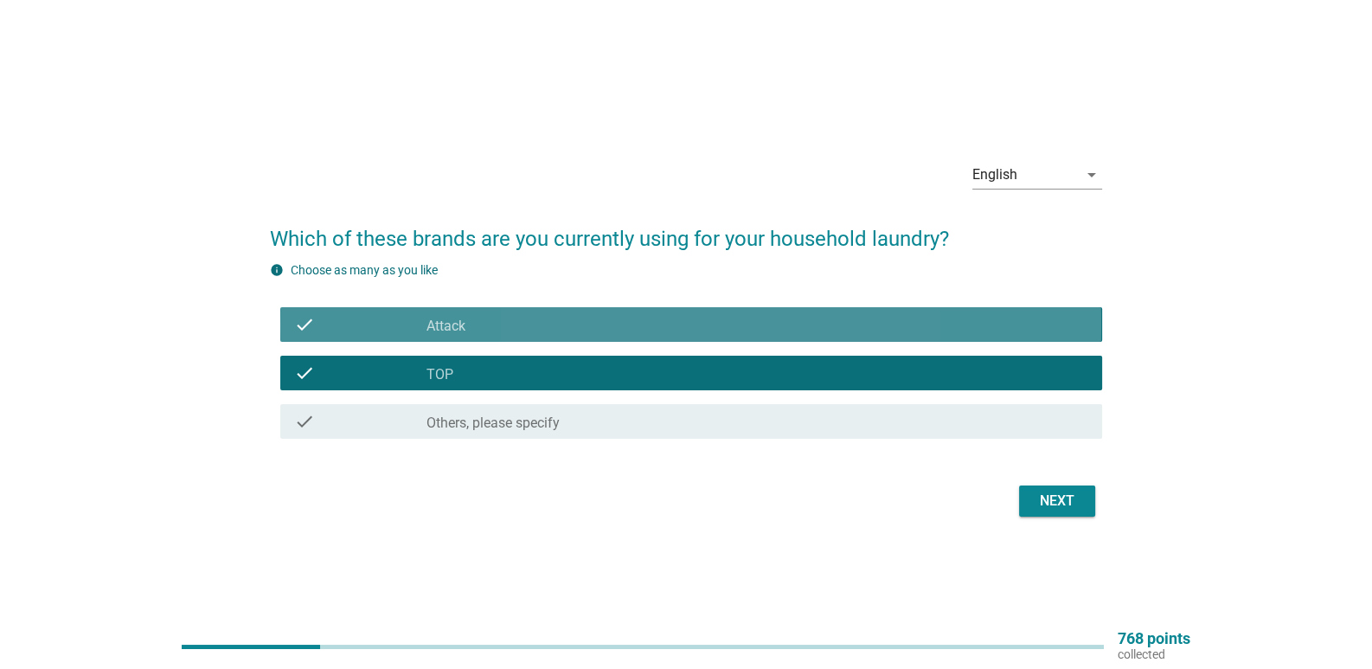
click at [873, 314] on div "check_box Attack" at bounding box center [756, 324] width 661 height 21
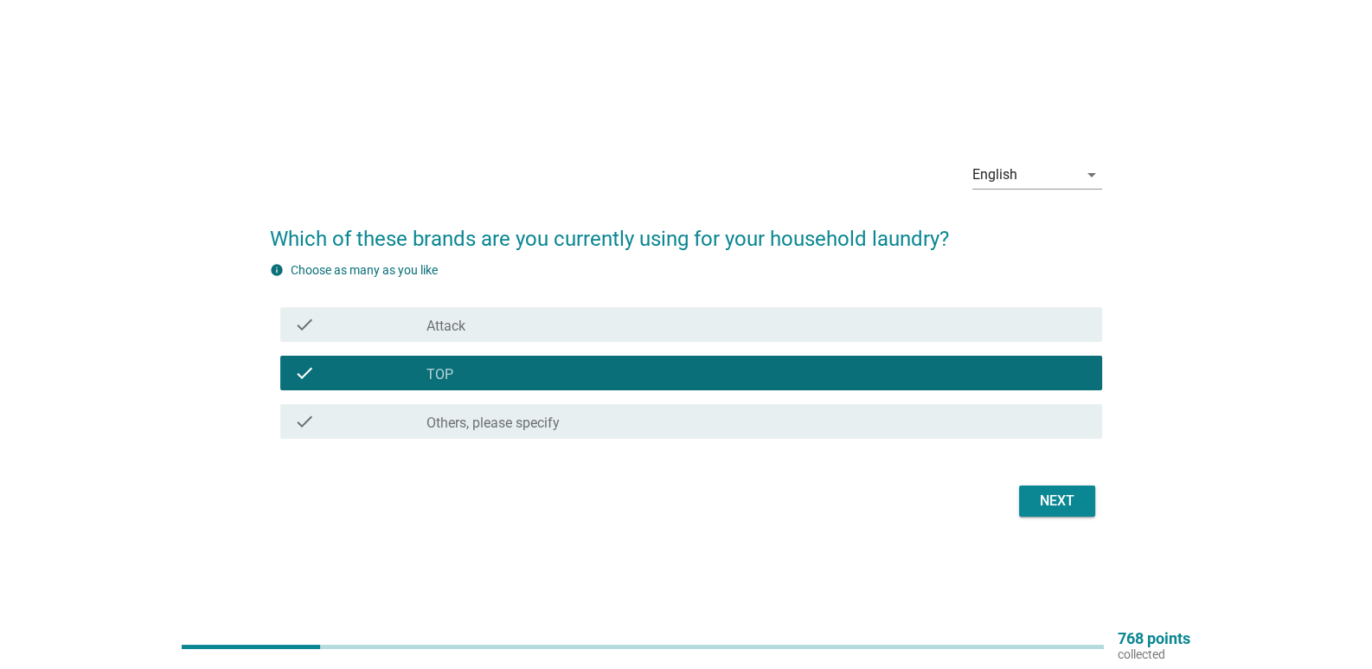
click at [1034, 494] on div "Next" at bounding box center [1057, 500] width 48 height 21
